Goal: Complete application form: Complete application form

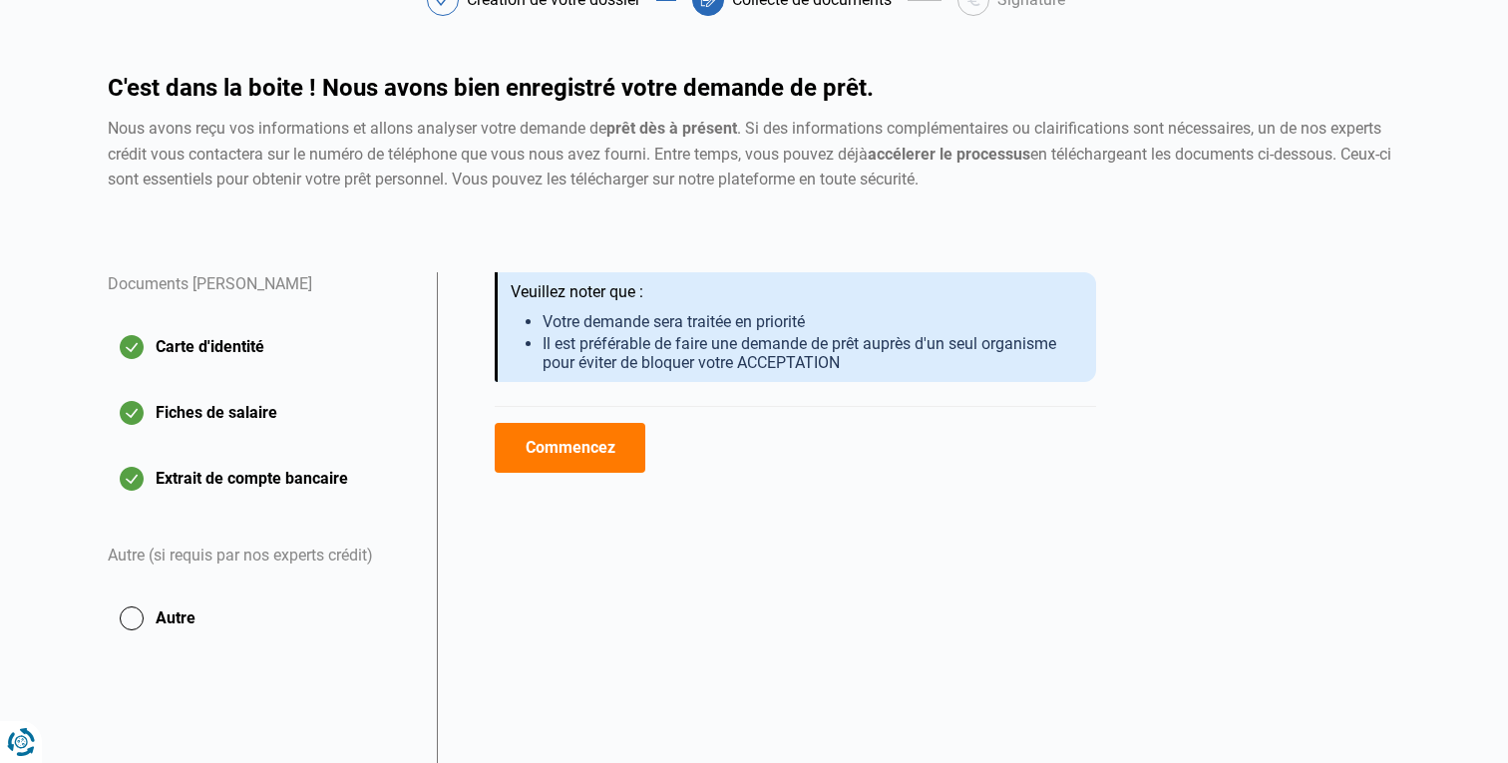
scroll to position [130, 0]
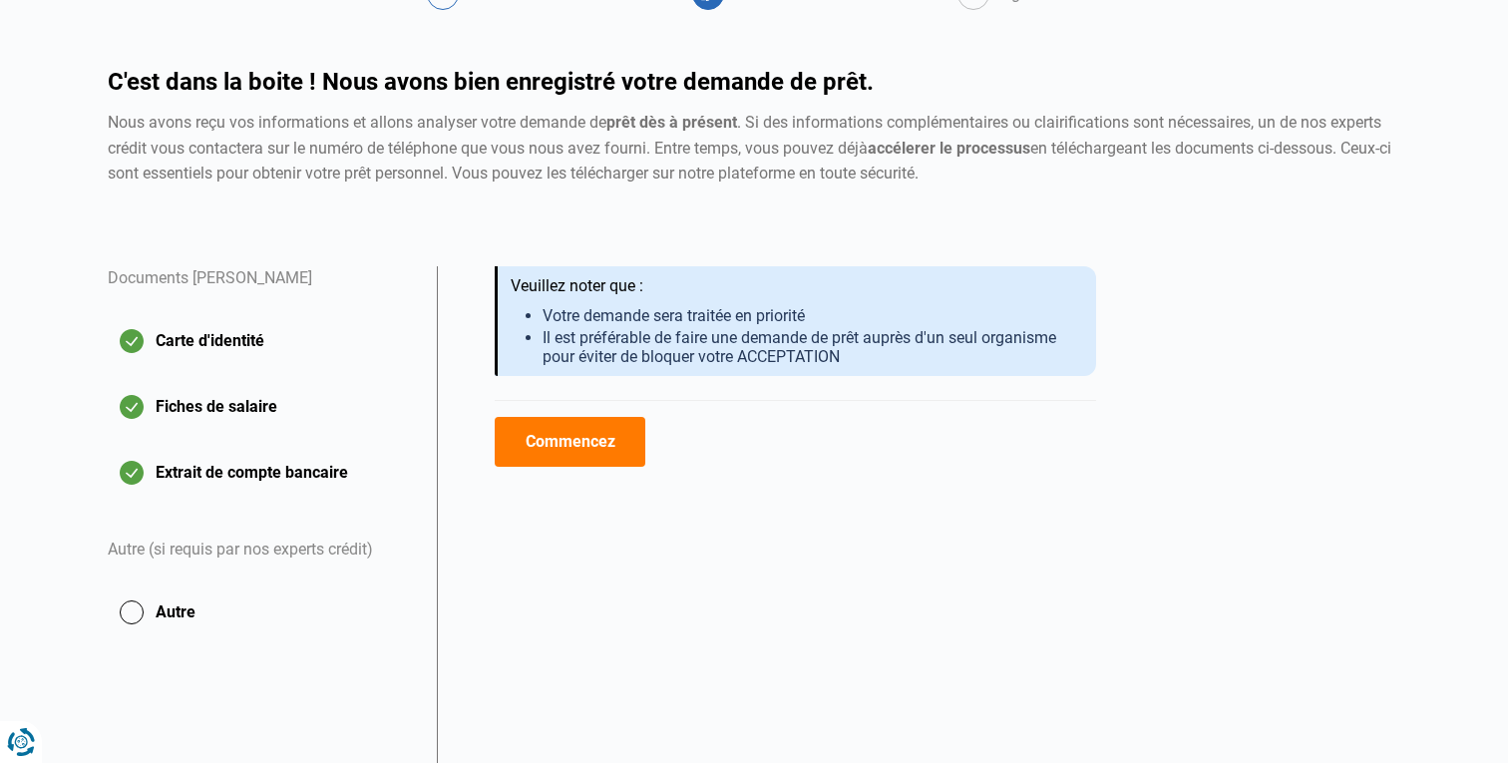
click at [251, 472] on button "Extrait de compte bancaire" at bounding box center [260, 473] width 305 height 50
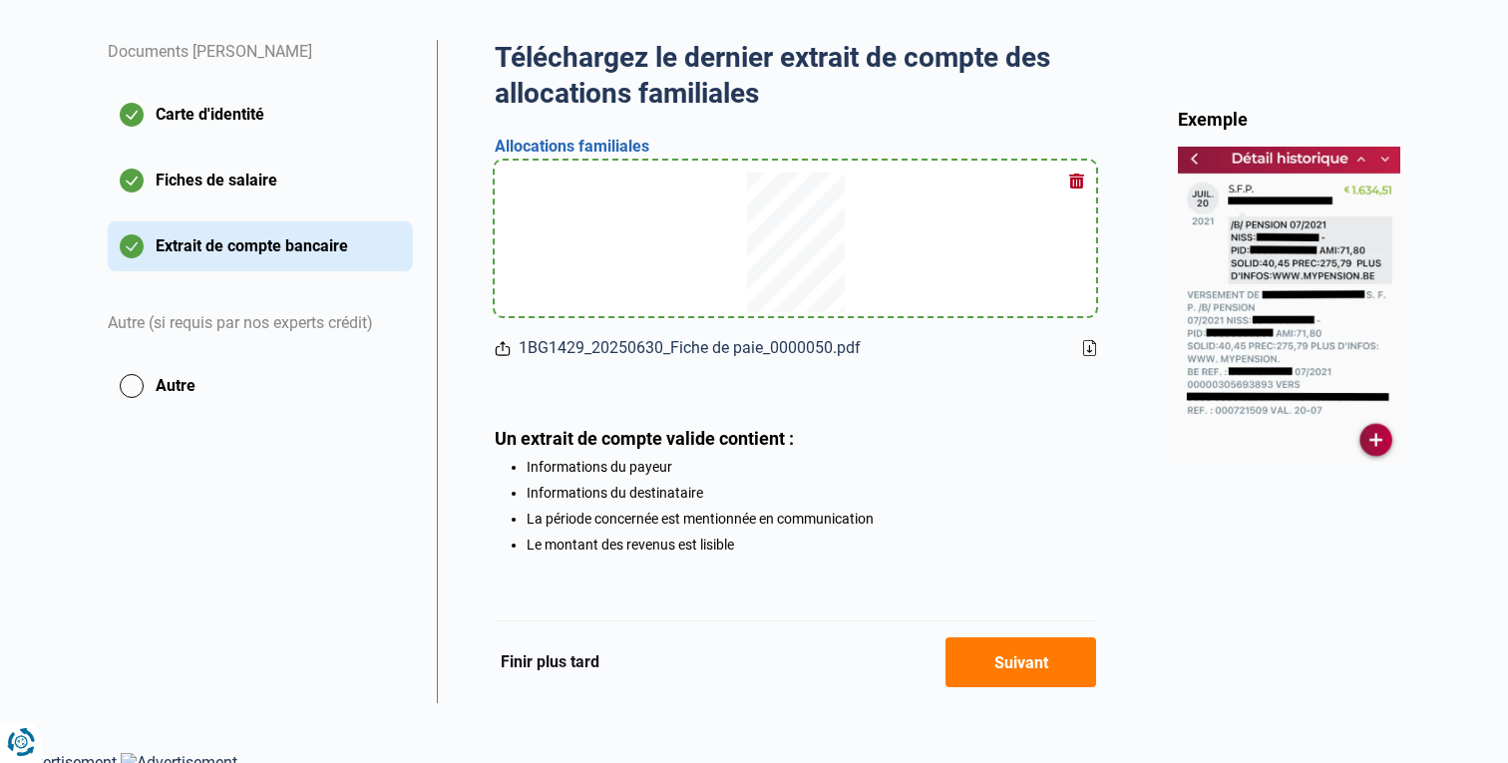
scroll to position [365, 0]
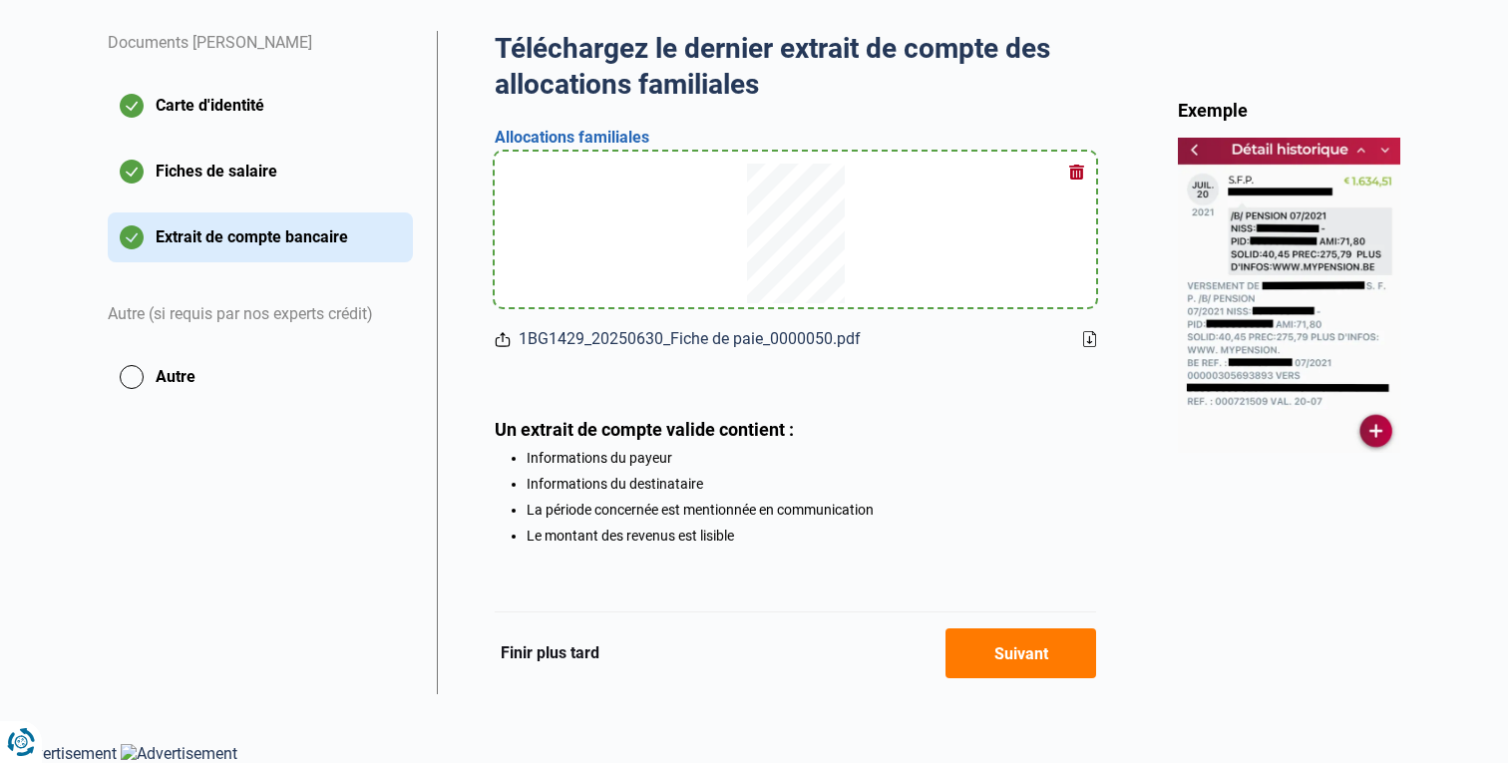
click at [1044, 669] on button "Suivant" at bounding box center [1020, 653] width 151 height 50
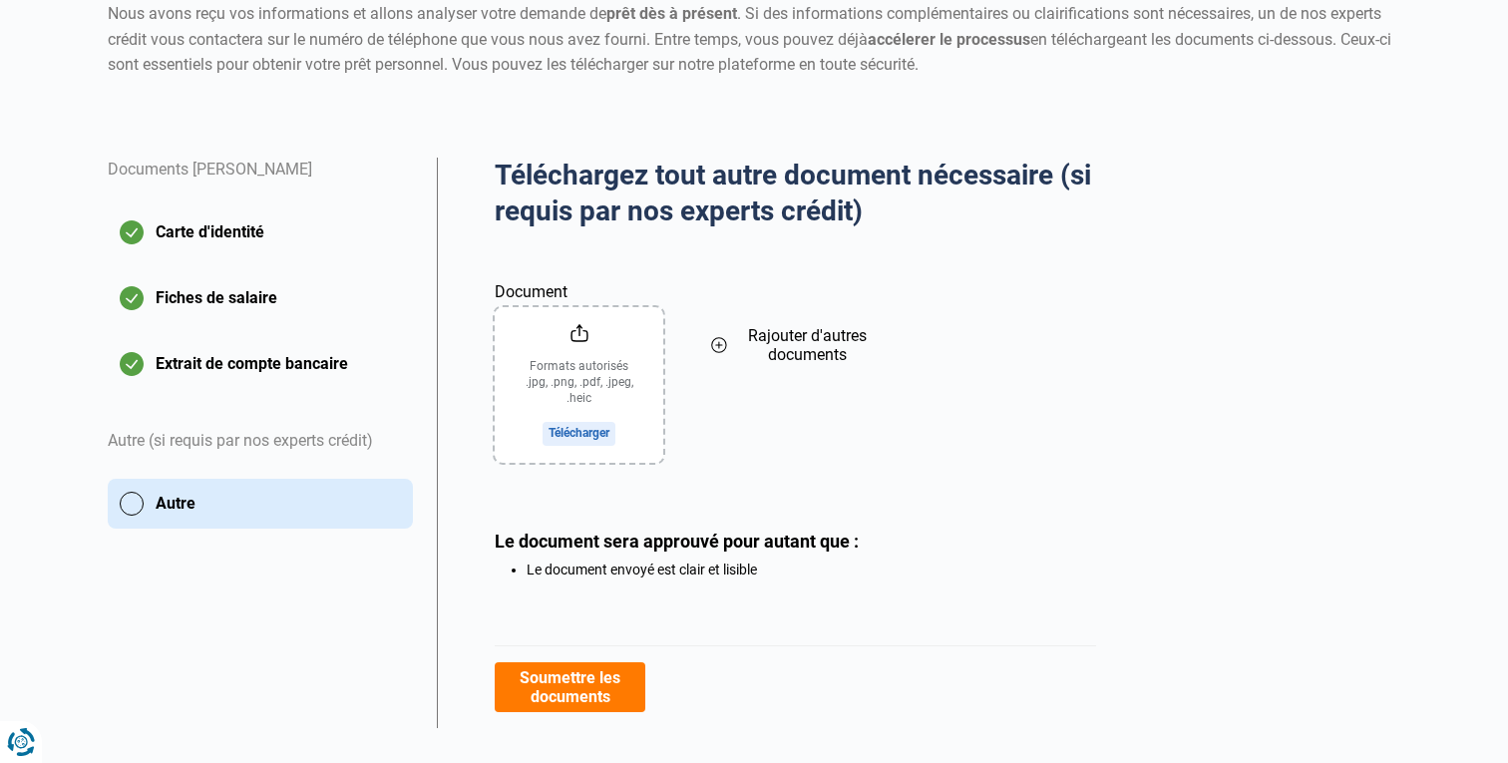
scroll to position [241, 0]
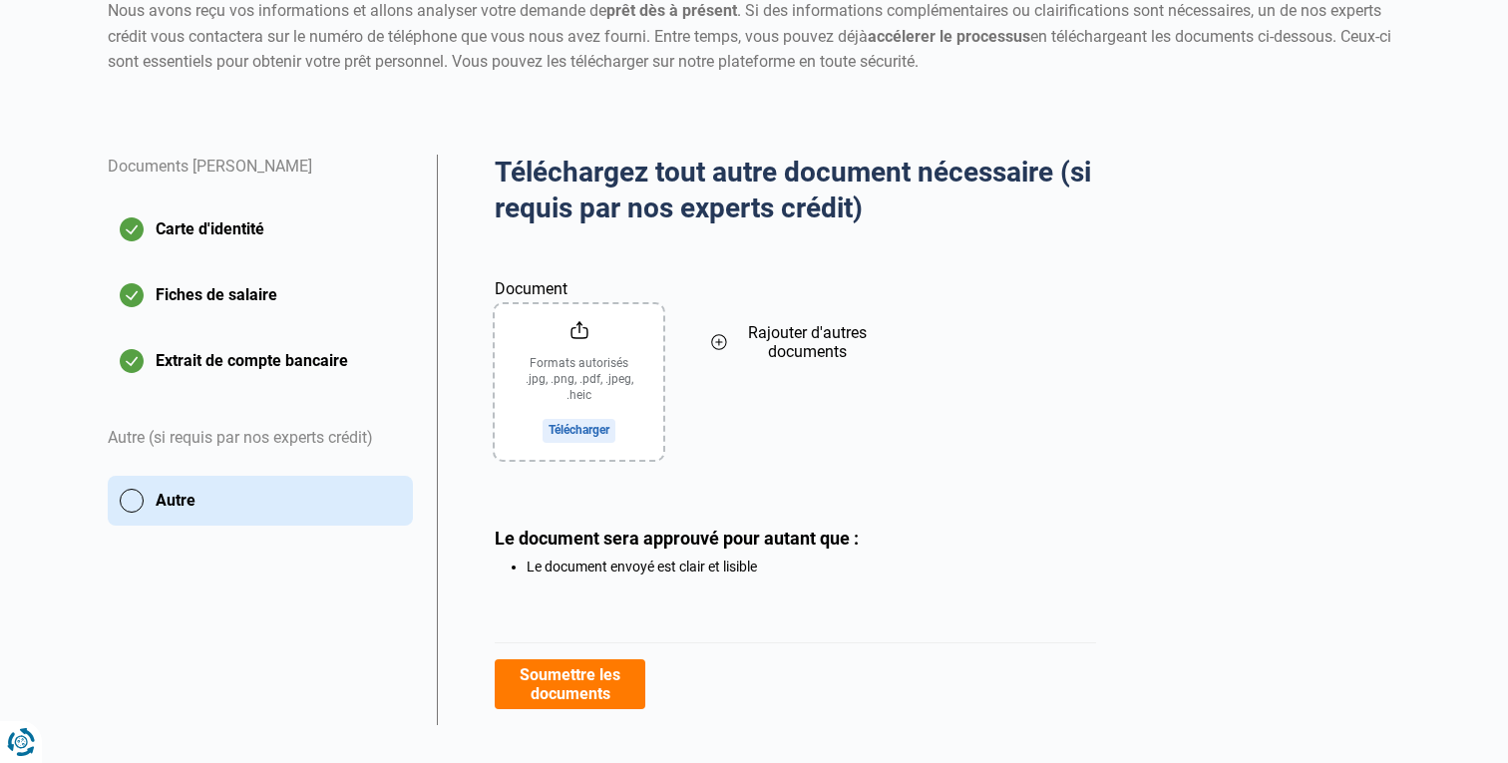
click at [820, 344] on span "Rajouter d'autres documents" at bounding box center [807, 342] width 145 height 38
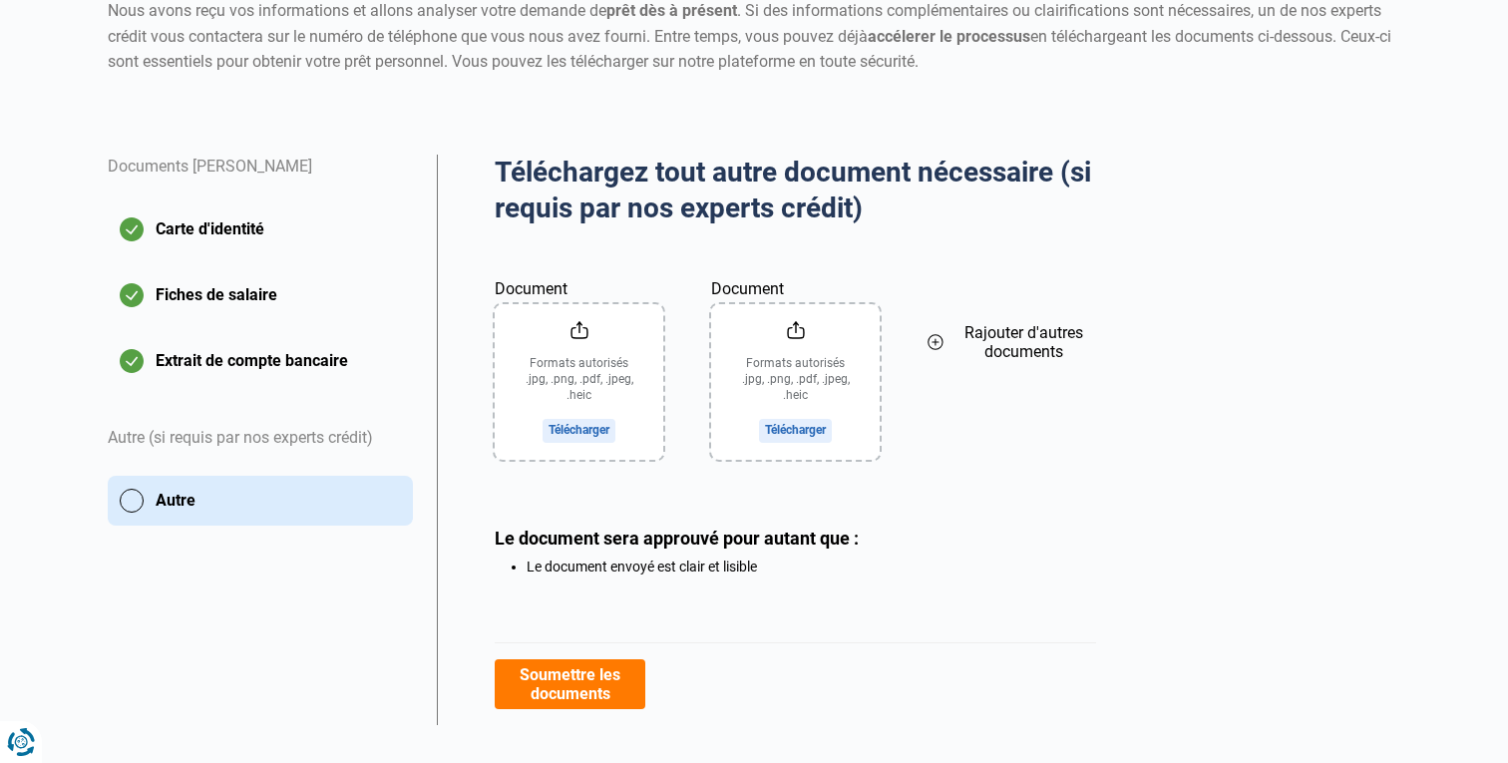
click at [801, 425] on input "Document" at bounding box center [795, 382] width 169 height 156
click at [595, 436] on input "Document" at bounding box center [579, 382] width 169 height 156
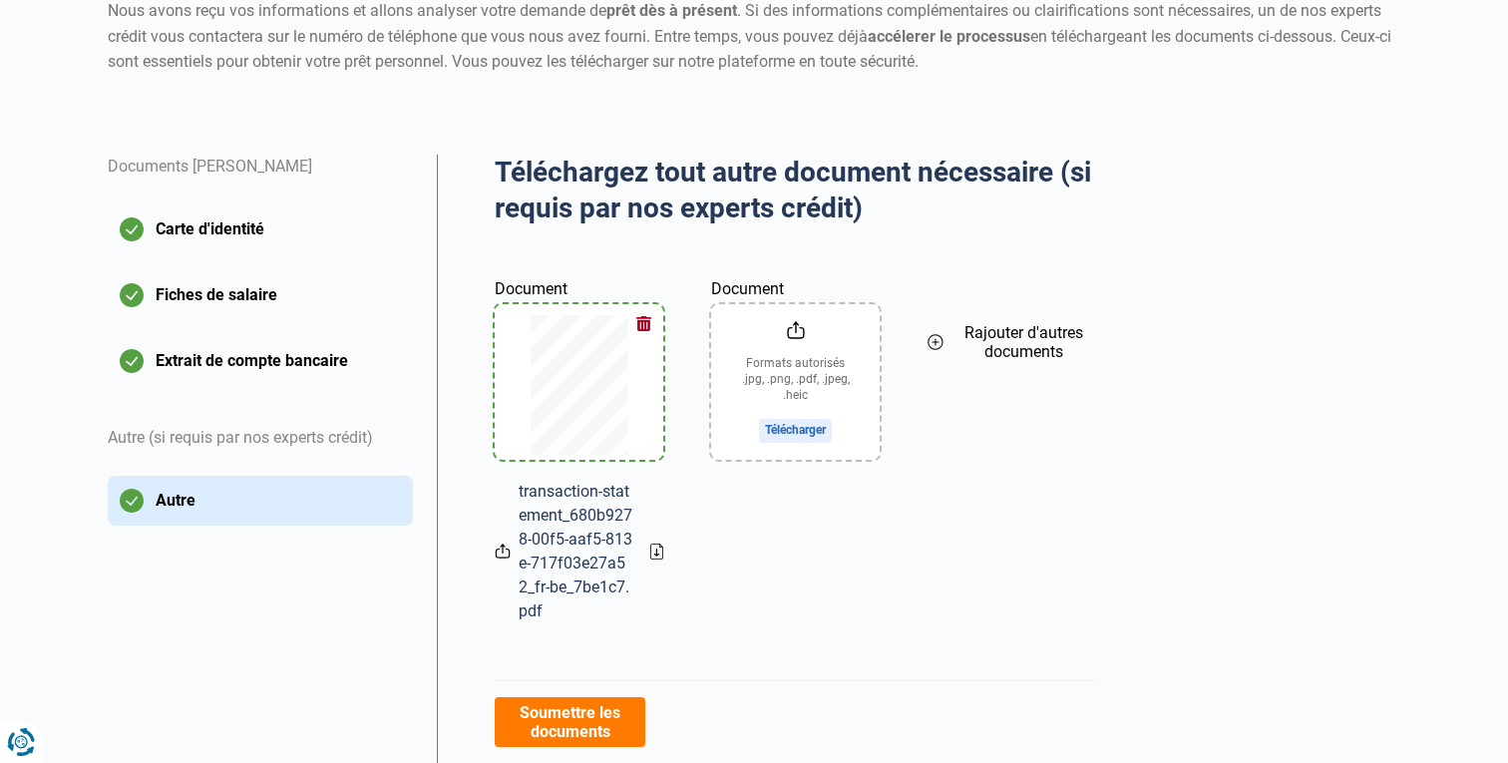
click at [643, 311] on button "button" at bounding box center [643, 324] width 30 height 30
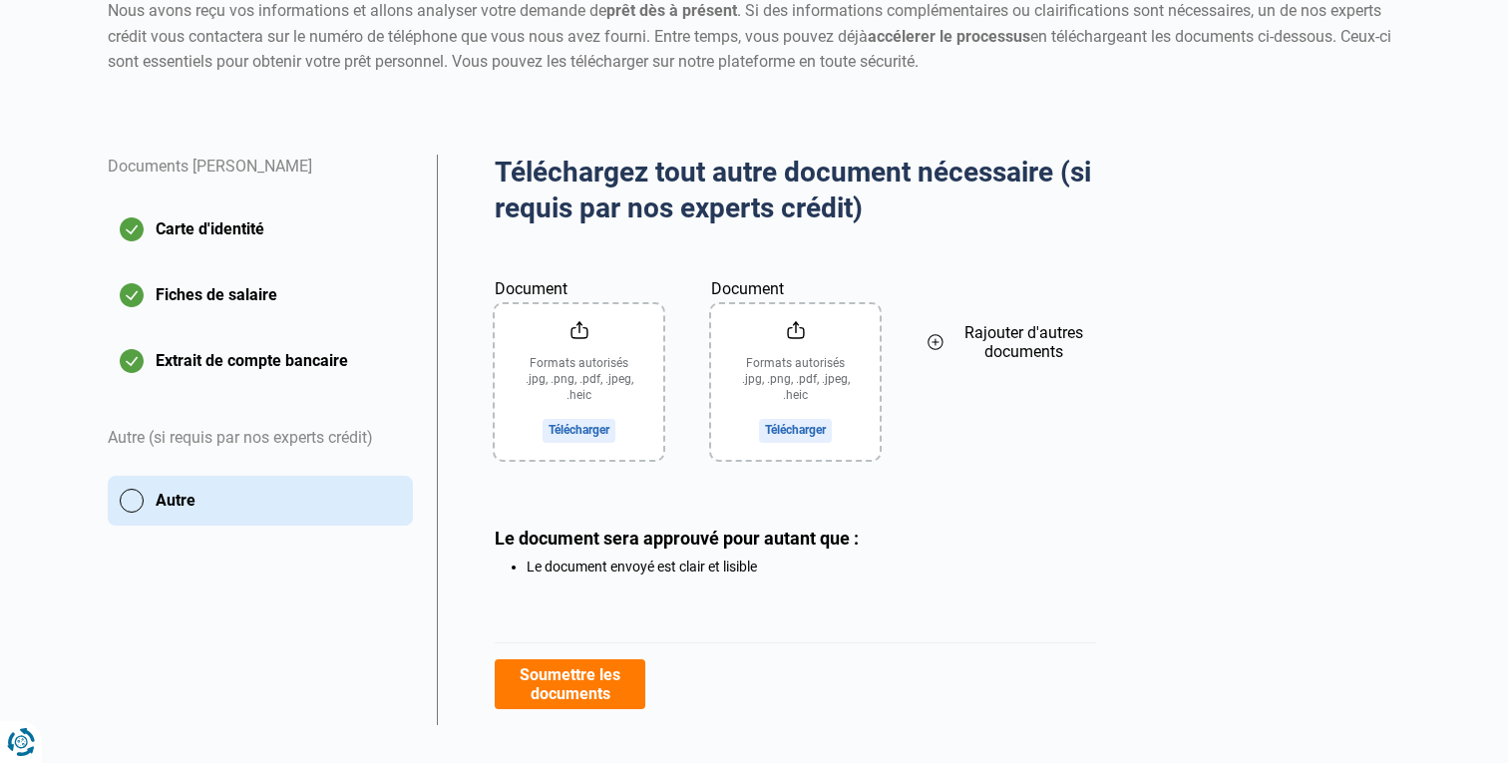
click at [569, 434] on input "Document" at bounding box center [579, 382] width 169 height 156
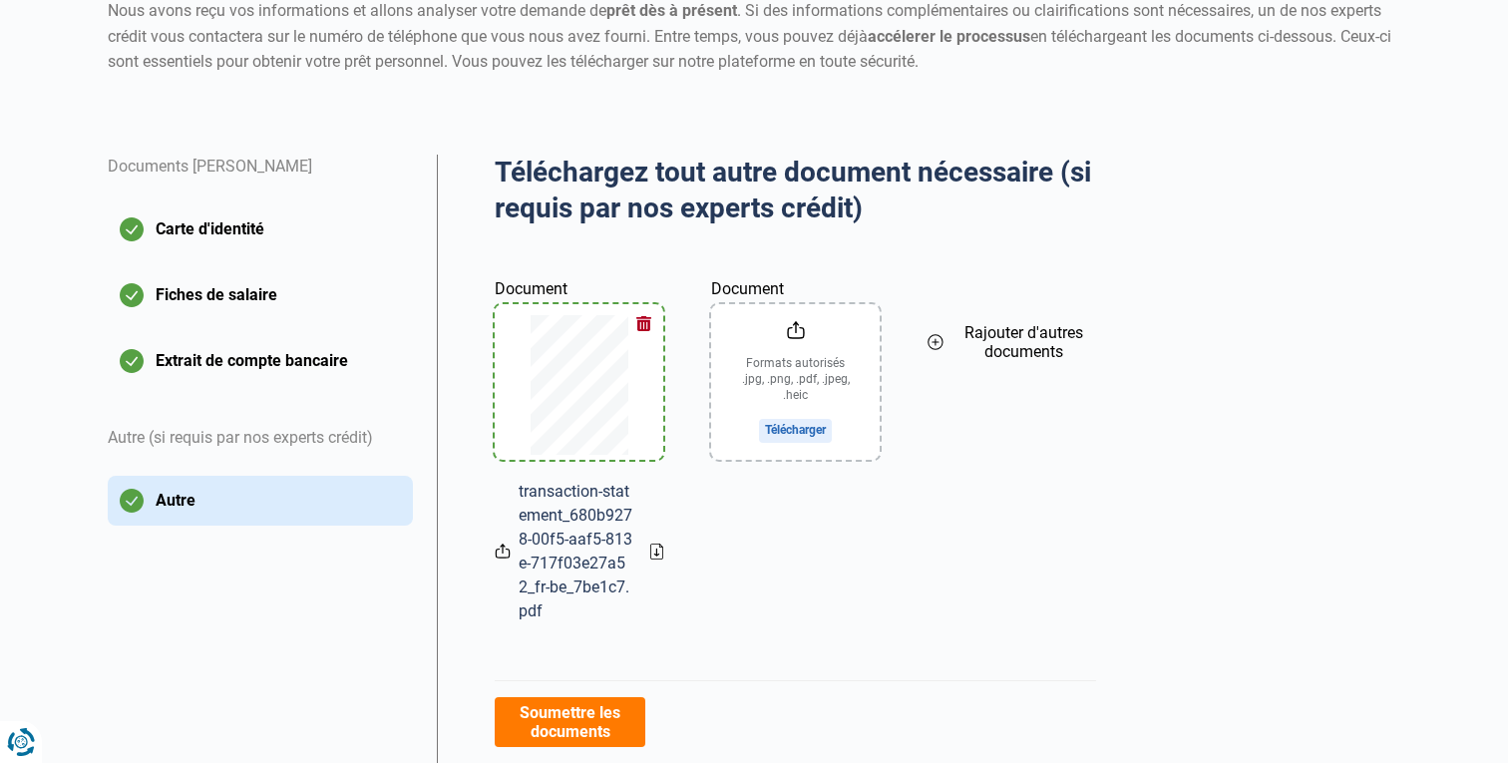
click at [782, 432] on input "Document" at bounding box center [795, 382] width 169 height 156
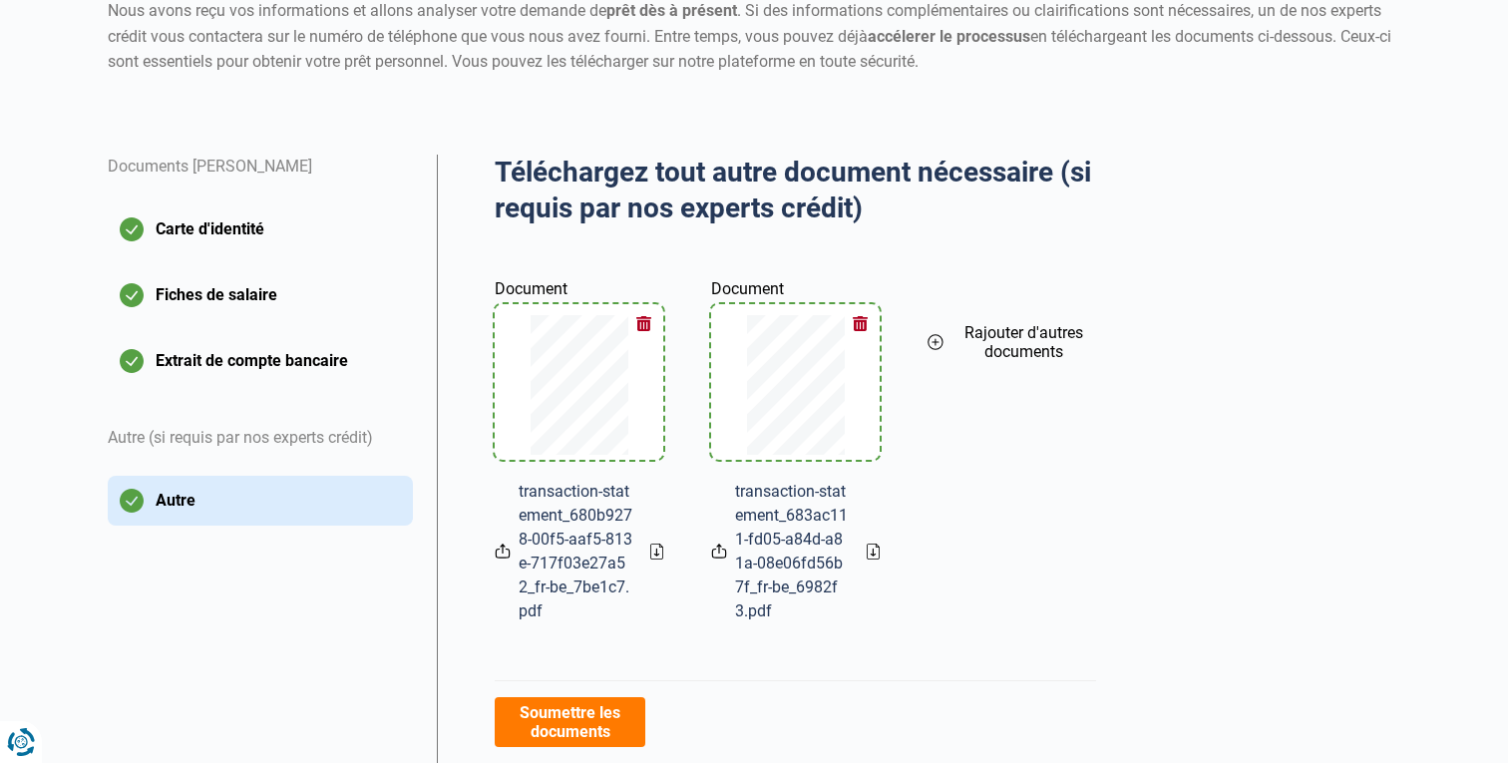
click at [1032, 325] on span "Rajouter d'autres documents" at bounding box center [1023, 342] width 145 height 38
click at [1009, 432] on input "Document" at bounding box center [1011, 382] width 169 height 156
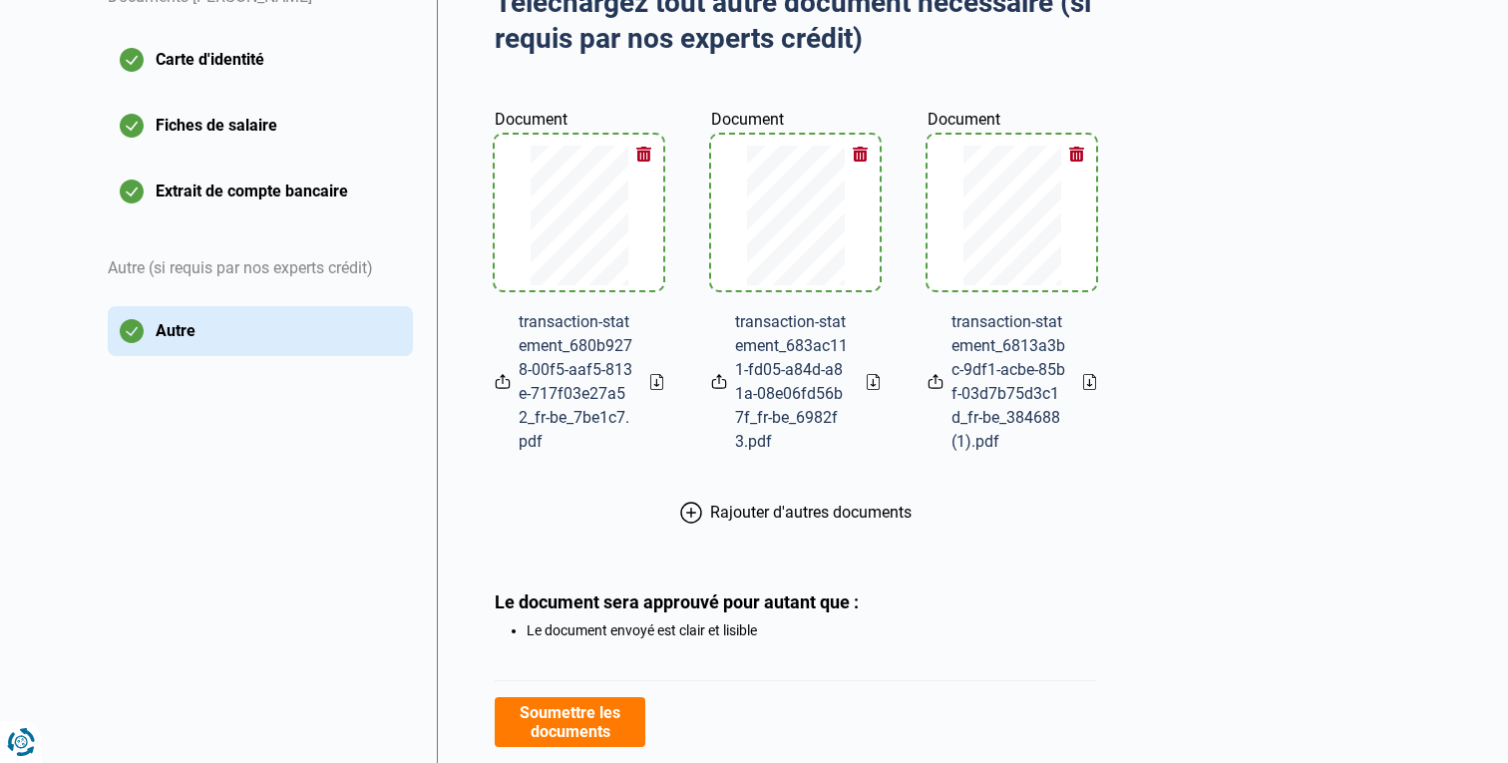
scroll to position [503, 0]
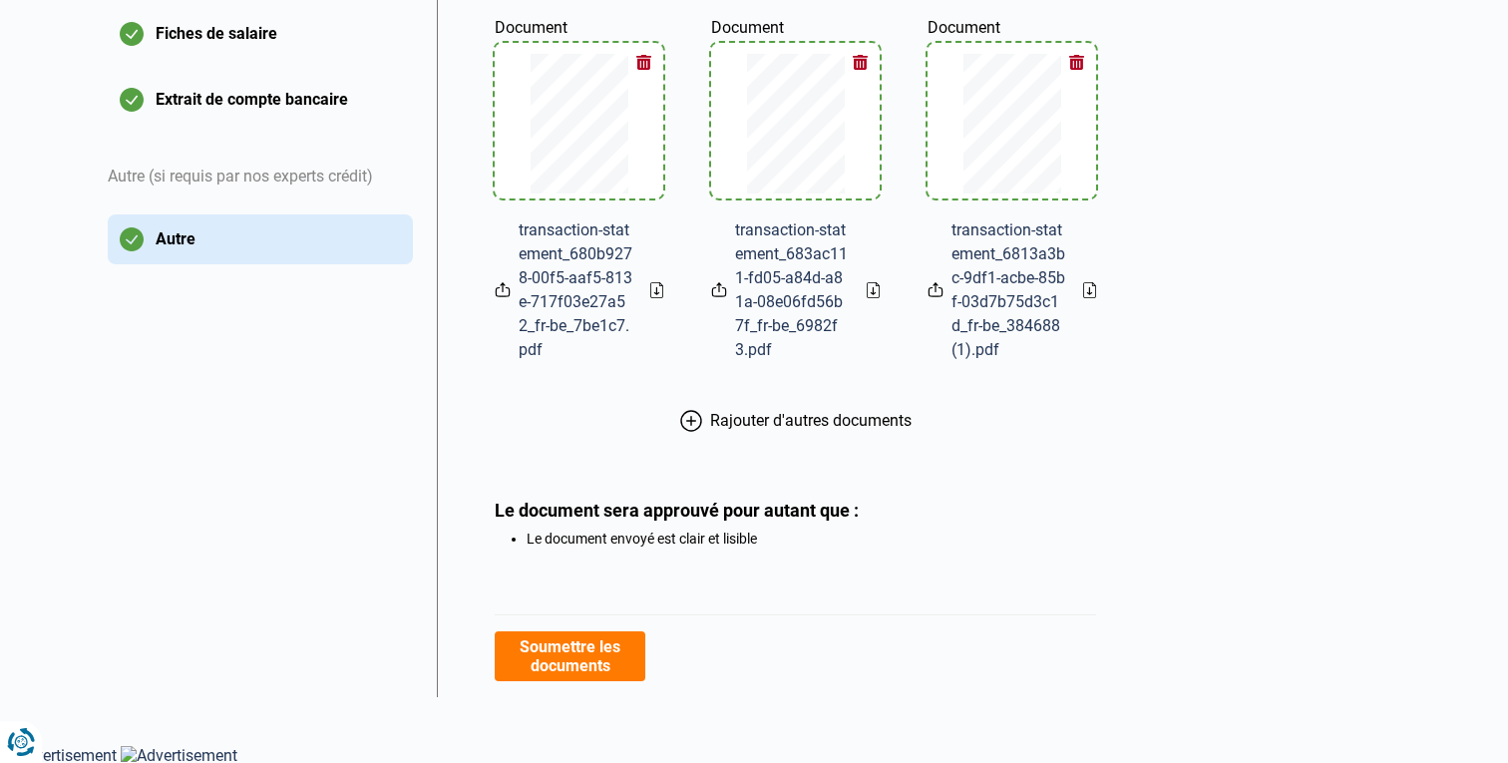
click at [816, 416] on span "Rajouter d'autres documents" at bounding box center [810, 420] width 201 height 19
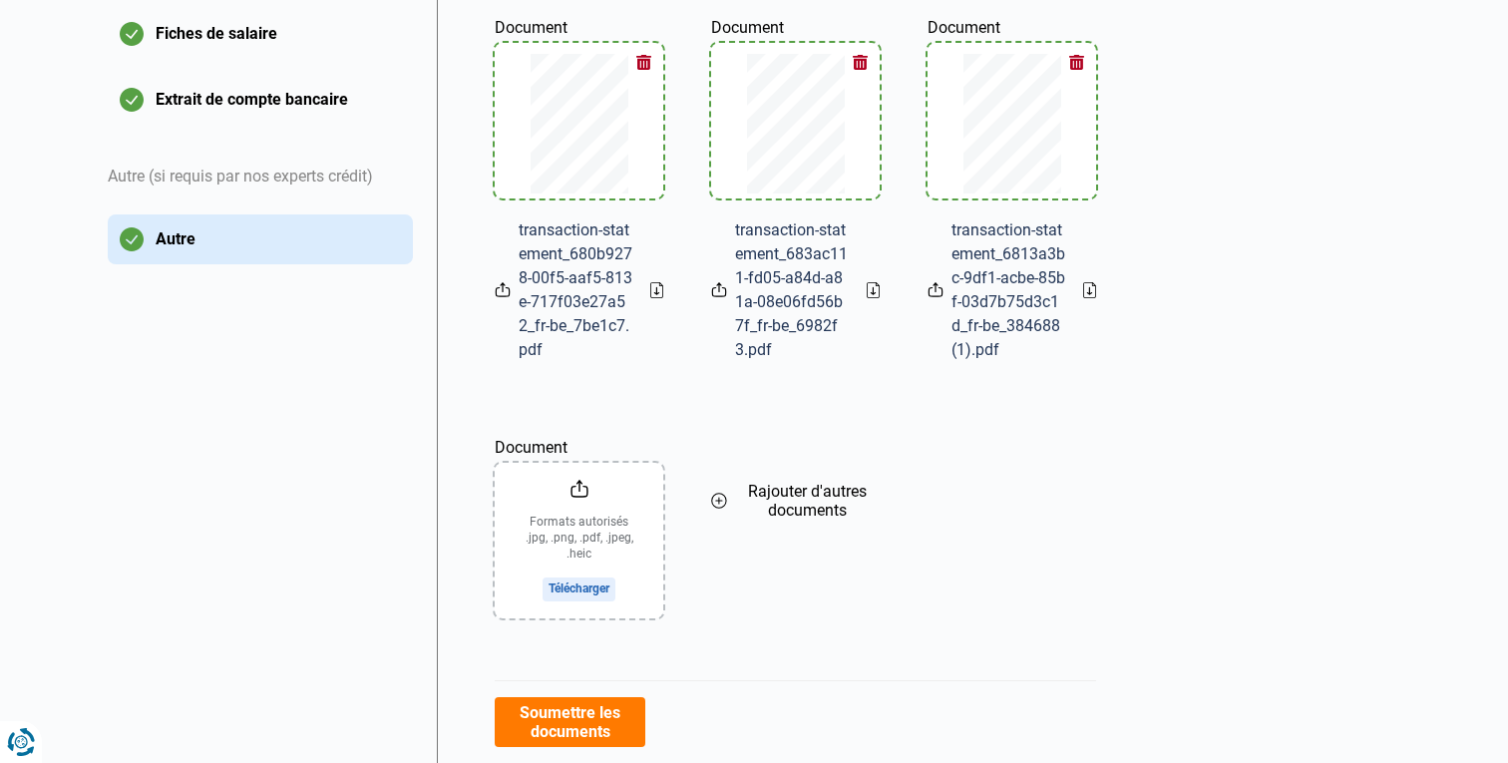
click at [586, 582] on input "Document" at bounding box center [579, 541] width 169 height 156
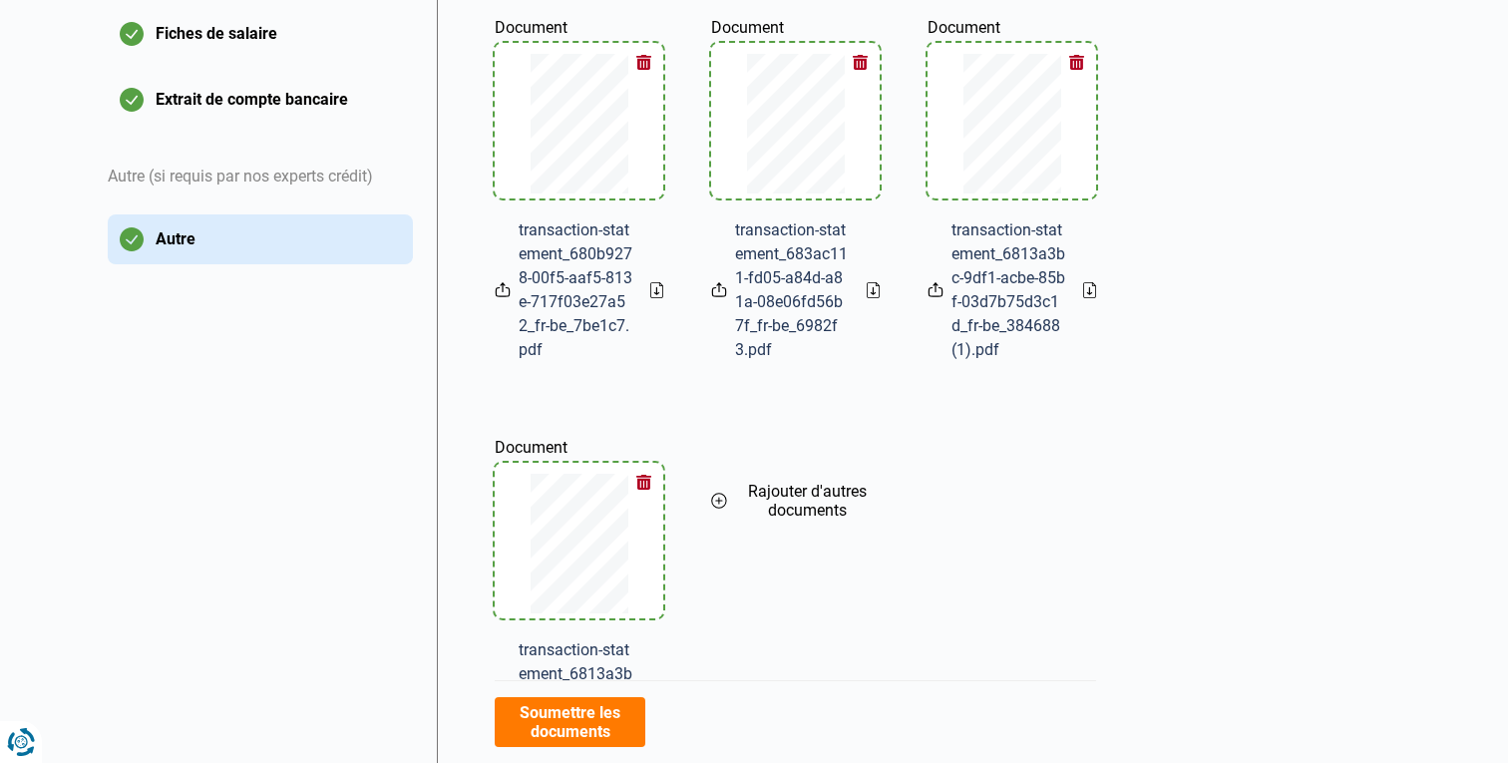
click at [812, 507] on span "Rajouter d'autres documents" at bounding box center [807, 501] width 145 height 38
click at [782, 585] on input "Document" at bounding box center [795, 541] width 169 height 156
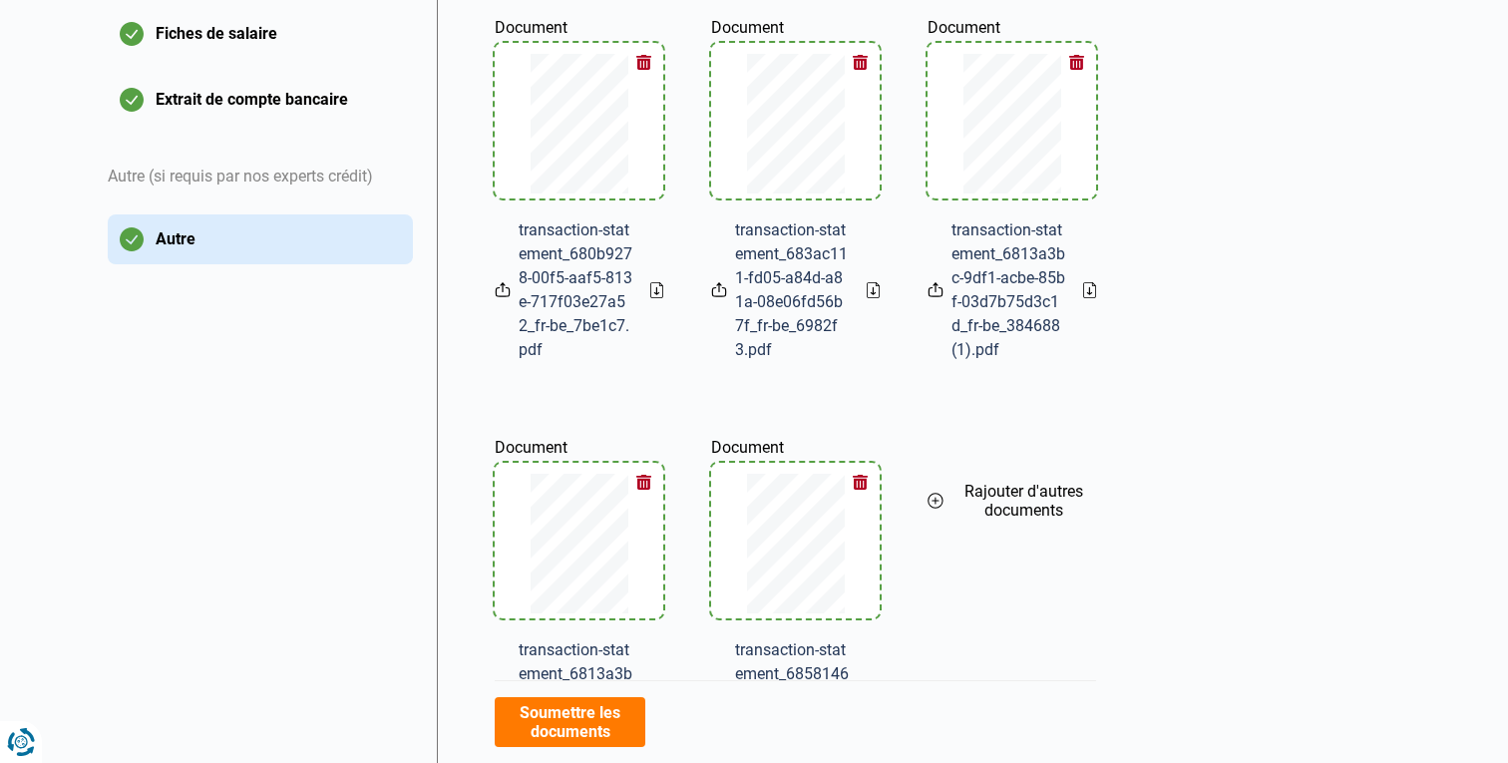
click at [1013, 501] on span "Rajouter d'autres documents" at bounding box center [1023, 501] width 145 height 38
click at [1022, 586] on input "Document" at bounding box center [1011, 541] width 169 height 156
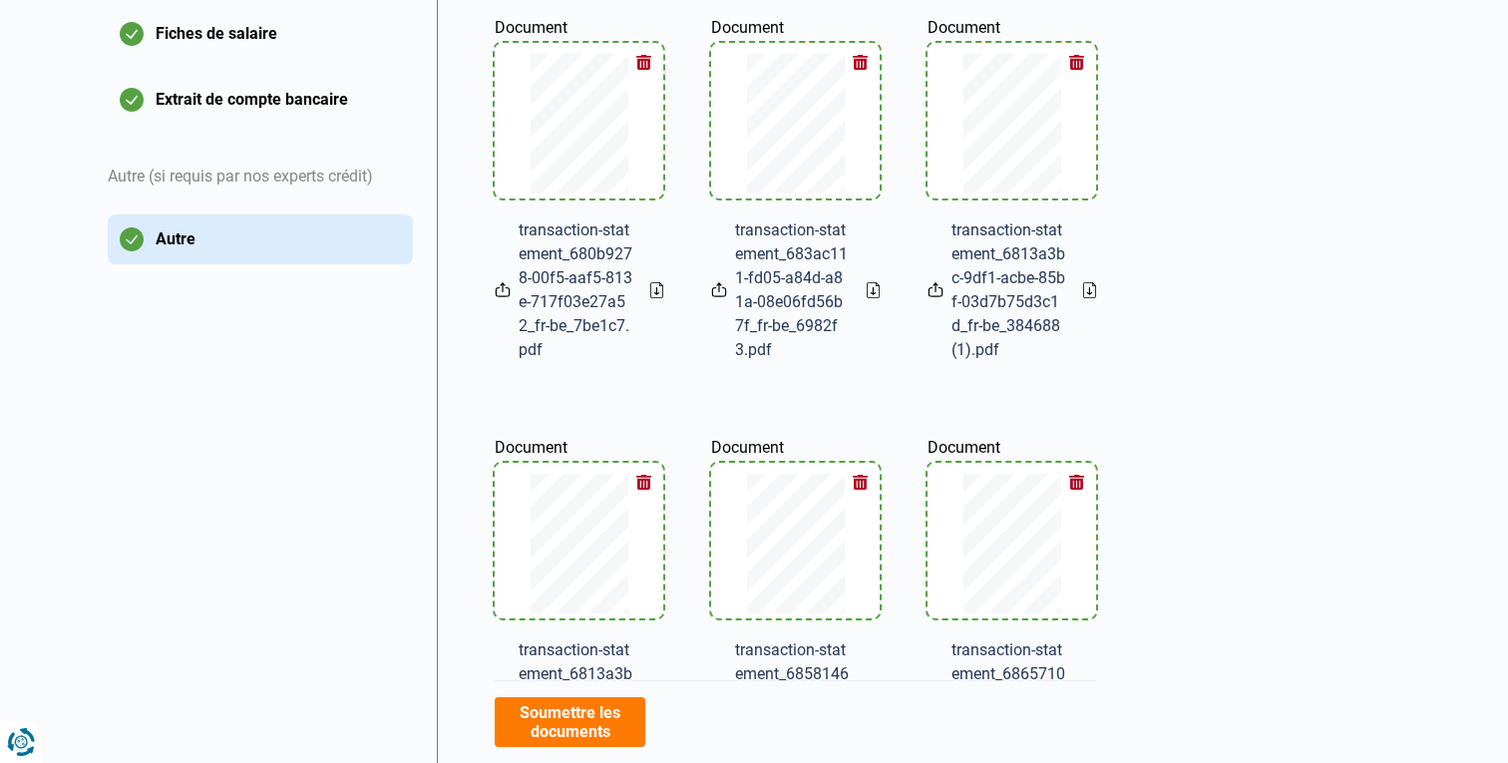
click at [535, 728] on button "Soumettre les documents" at bounding box center [570, 722] width 151 height 50
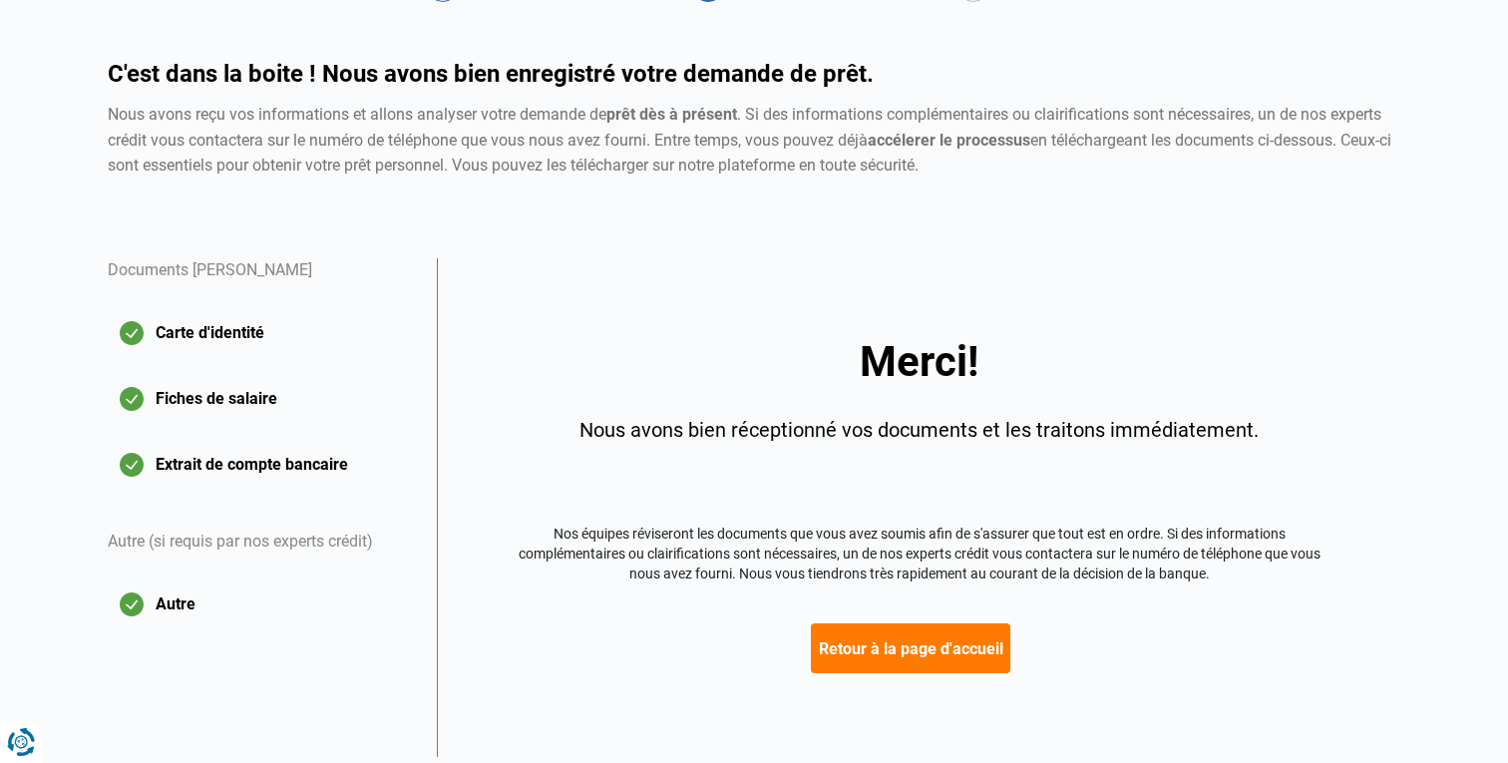
scroll to position [198, 0]
